Goal: Task Accomplishment & Management: Manage account settings

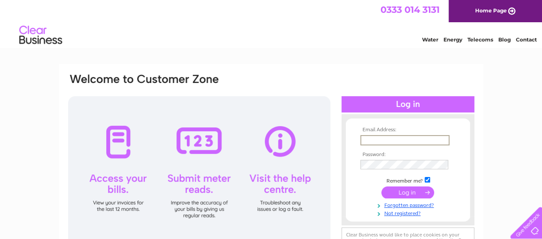
click at [365, 139] on input "text" at bounding box center [404, 140] width 89 height 10
type input "pinetreefarmcamping@gmail.com"
click at [392, 191] on input "submit" at bounding box center [407, 192] width 53 height 12
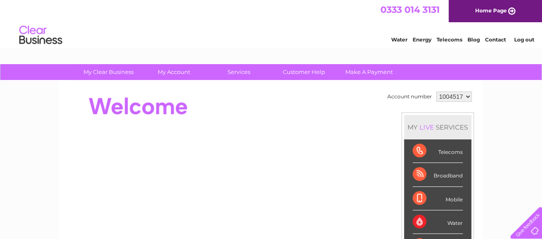
click at [457, 96] on select "1004517 1004518" at bounding box center [454, 97] width 36 height 10
select select "1004518"
click at [436, 92] on select "1004517 1004518" at bounding box center [454, 97] width 36 height 10
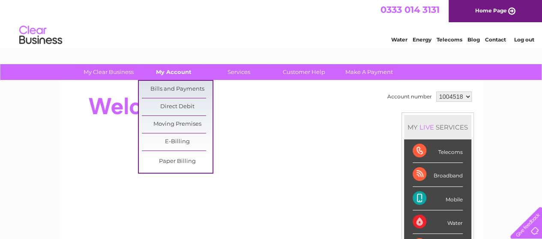
click at [172, 72] on link "My Account" at bounding box center [173, 72] width 71 height 16
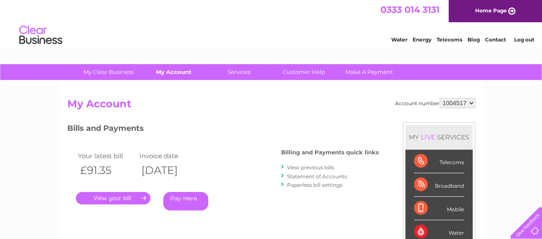
click at [177, 73] on link "My Account" at bounding box center [173, 72] width 71 height 16
click at [460, 102] on select "1004517 1004518" at bounding box center [457, 103] width 36 height 10
select select "1004518"
click at [439, 98] on select "1004517 1004518" at bounding box center [457, 103] width 36 height 10
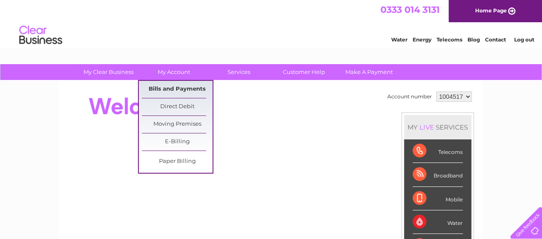
click at [181, 90] on link "Bills and Payments" at bounding box center [177, 89] width 71 height 17
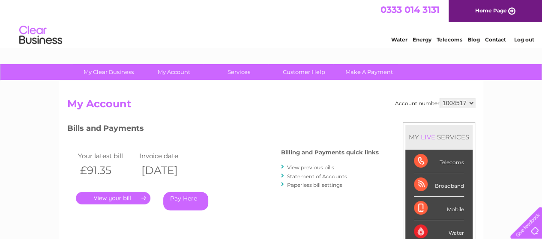
click at [181, 90] on div "Account number 1004517 1004518 My Account MY LIVE SERVICES Telecoms Broadband M…" at bounding box center [271, 223] width 424 height 284
click at [449, 101] on select "1004517 1004518" at bounding box center [457, 103] width 36 height 10
select select "1004518"
click at [439, 98] on select "1004517 1004518" at bounding box center [457, 103] width 36 height 10
click at [111, 195] on link "." at bounding box center [113, 198] width 75 height 12
